Goal: Information Seeking & Learning: Check status

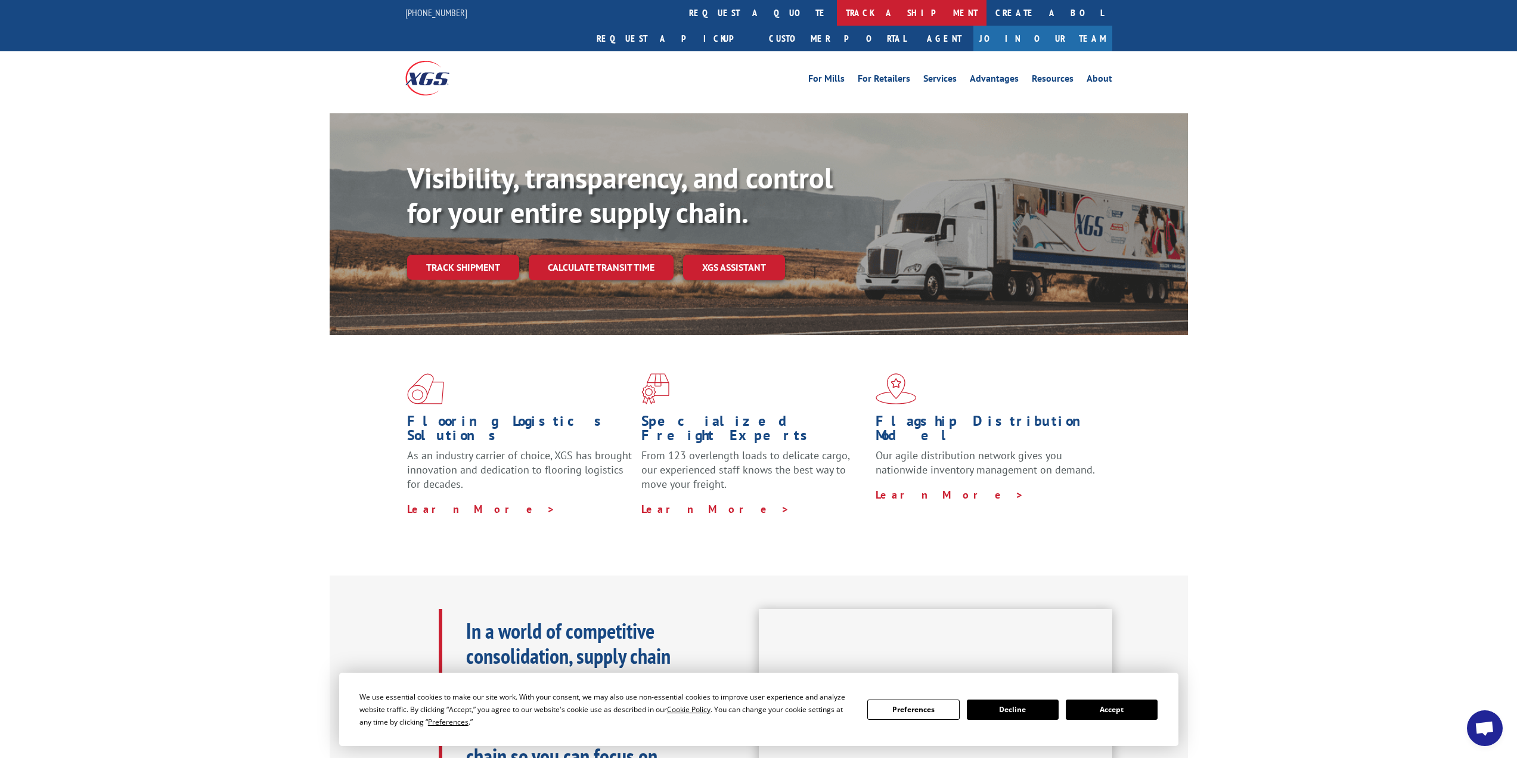
click at [837, 14] on link "track a shipment" at bounding box center [912, 13] width 150 height 26
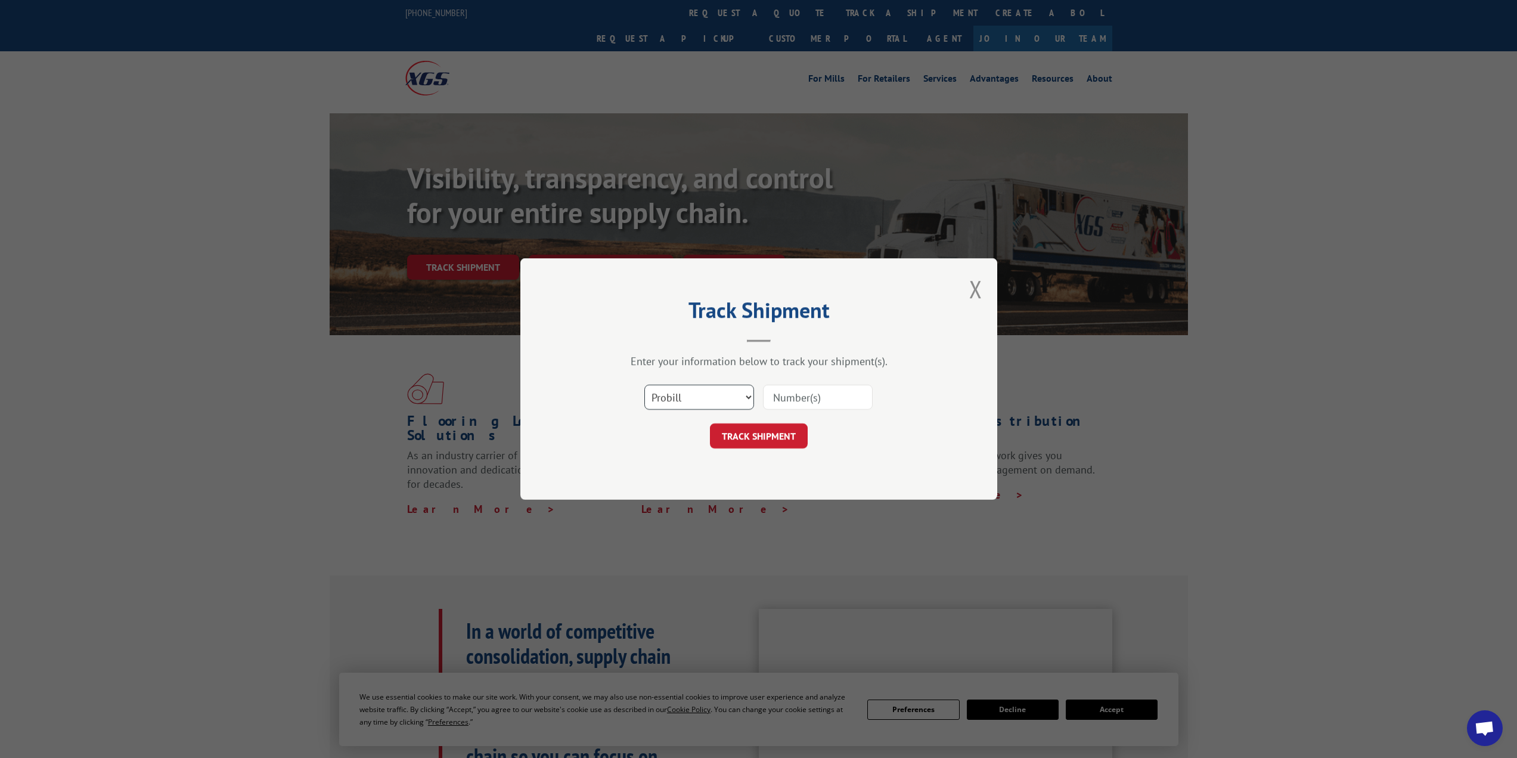
click at [713, 406] on select "Select category... Probill BOL PO" at bounding box center [699, 396] width 110 height 25
select select "bol"
click at [644, 384] on select "Select category... Probill BOL PO" at bounding box center [699, 396] width 110 height 25
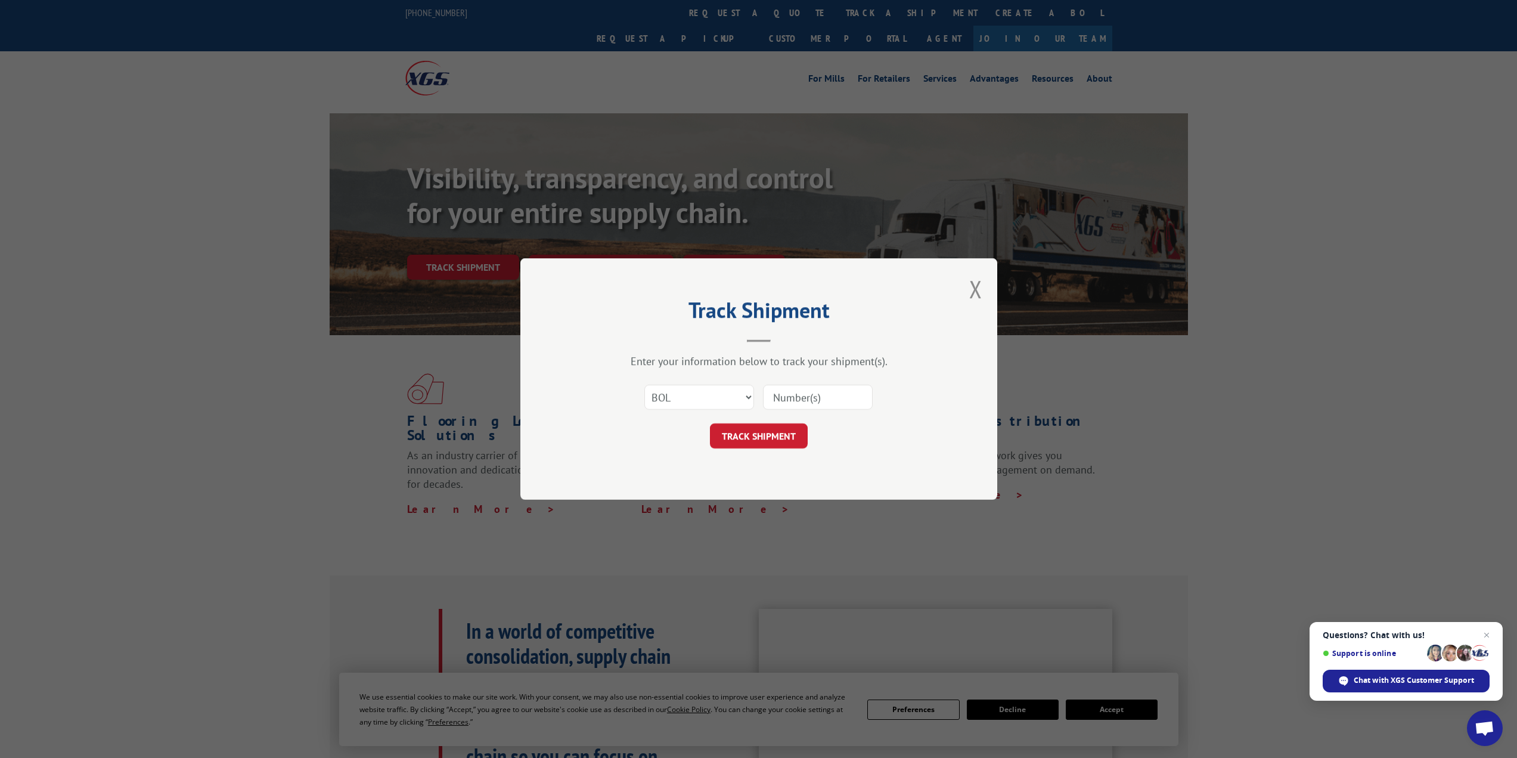
click at [791, 398] on input at bounding box center [818, 396] width 110 height 25
type input "1702675029"
click at [754, 440] on button "TRACK SHIPMENT" at bounding box center [759, 435] width 98 height 25
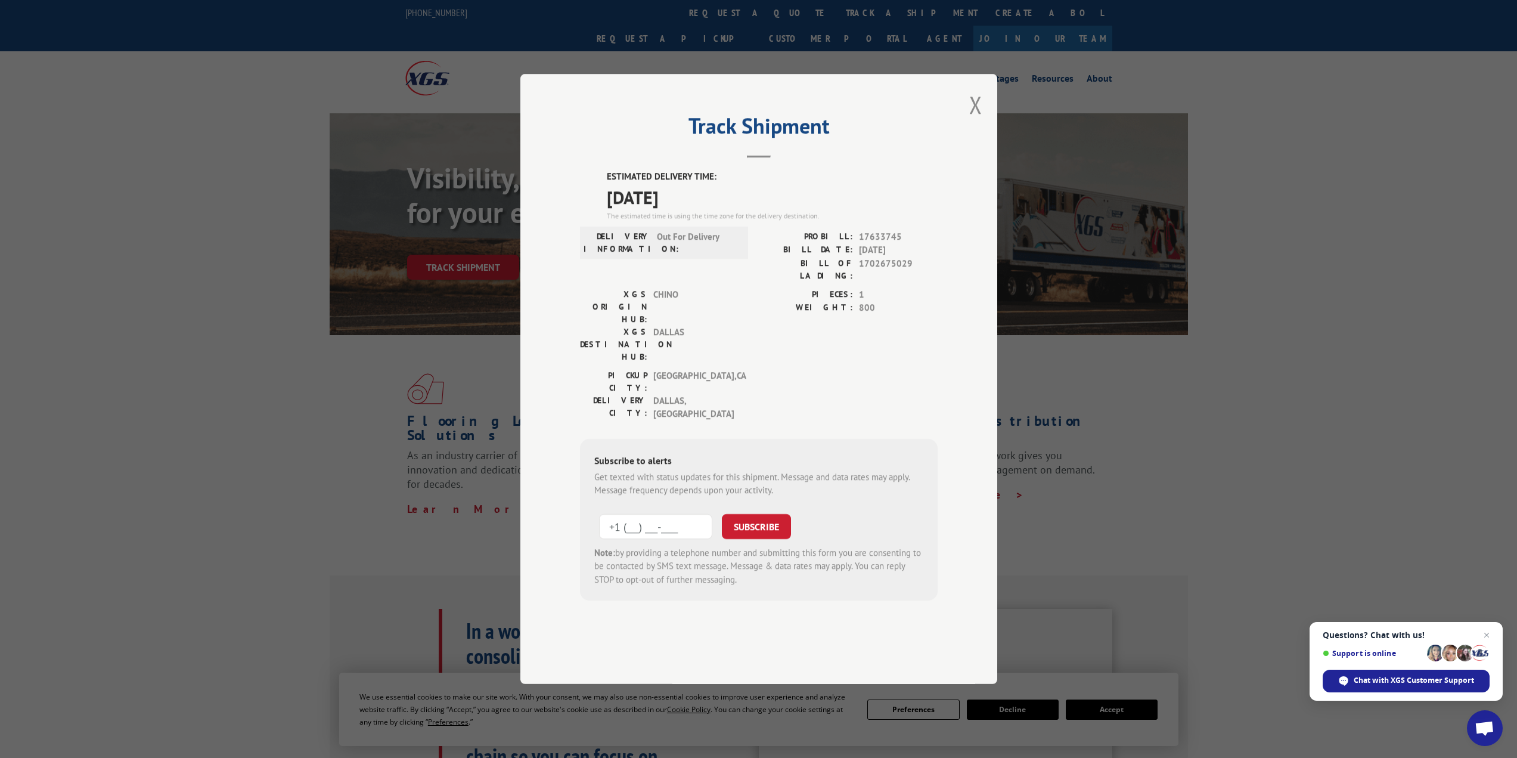
click at [626, 514] on input "+1 (___) ___-____" at bounding box center [655, 526] width 113 height 25
type input "[PHONE_NUMBER]"
click at [768, 514] on button "SUBSCRIBE" at bounding box center [756, 526] width 69 height 25
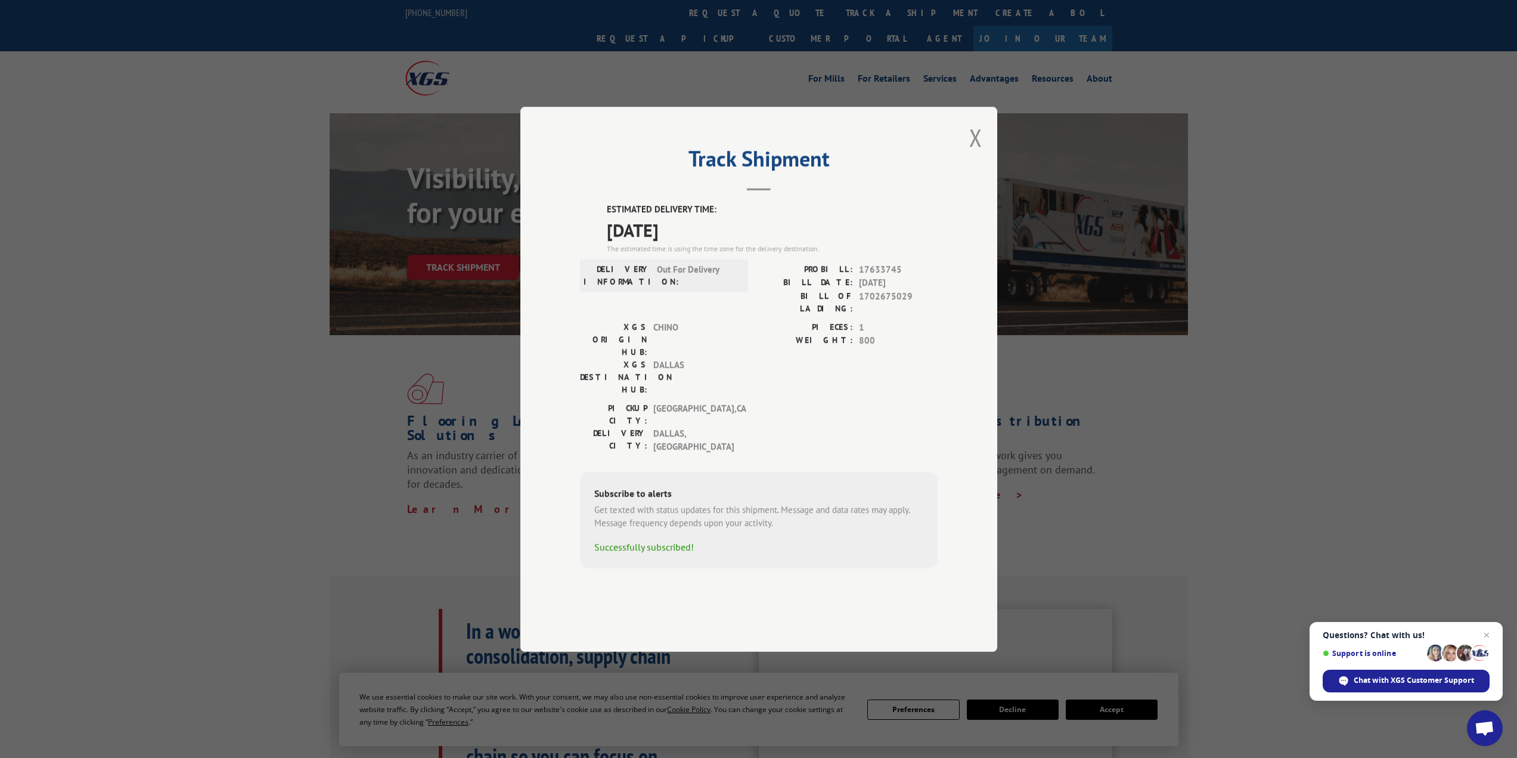
drag, startPoint x: 977, startPoint y: 176, endPoint x: 939, endPoint y: 427, distance: 253.1
click at [941, 421] on div "Track Shipment ESTIMATED DELIVERY TIME: [DATE] The estimated time is using the …" at bounding box center [758, 379] width 477 height 545
click at [976, 153] on button "Close modal" at bounding box center [975, 138] width 13 height 32
